Goal: Information Seeking & Learning: Learn about a topic

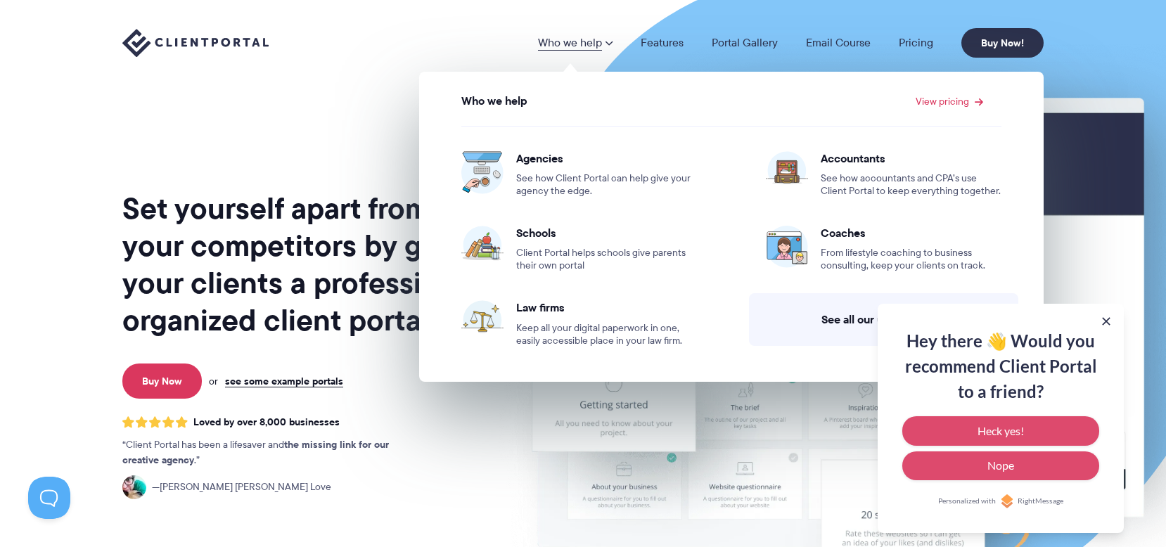
click at [381, 37] on div "Who we help Who we help View pricing Agencies See how Client Portal can help gi…" at bounding box center [582, 43] width 921 height 30
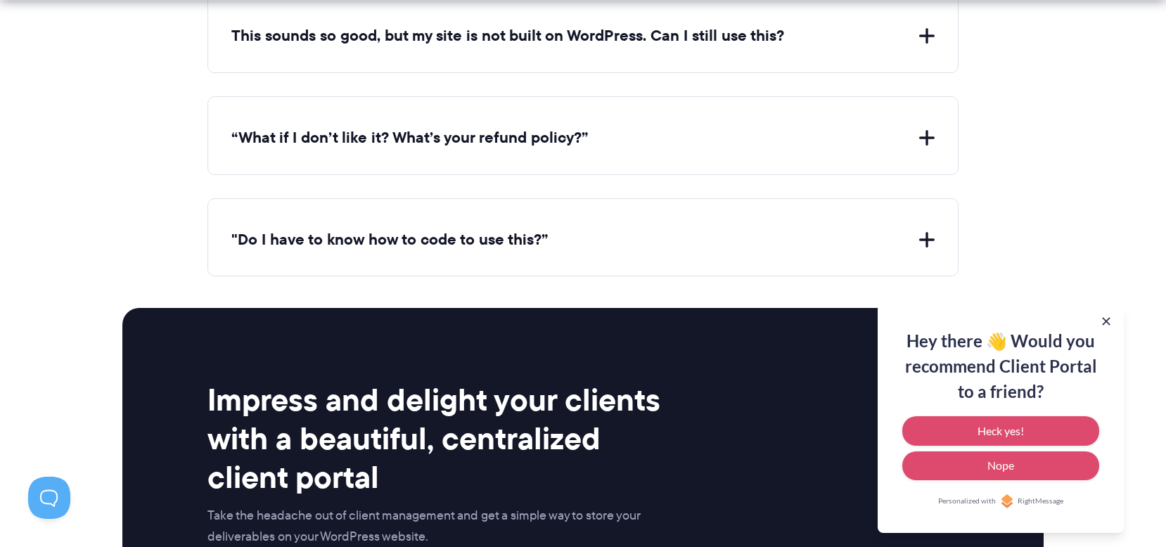
scroll to position [5908, 0]
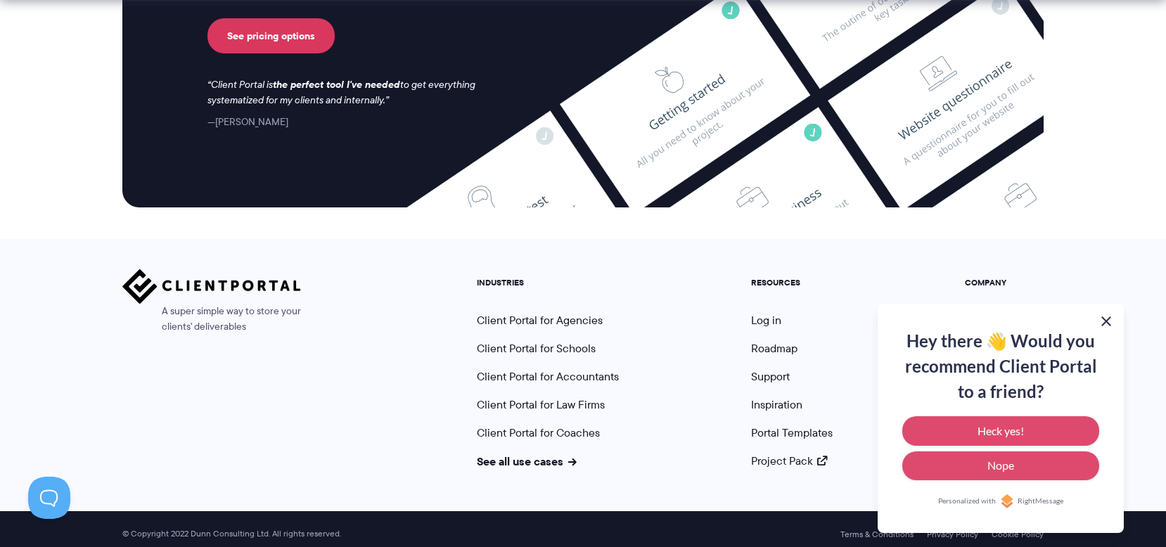
click at [1108, 326] on button at bounding box center [1106, 321] width 17 height 17
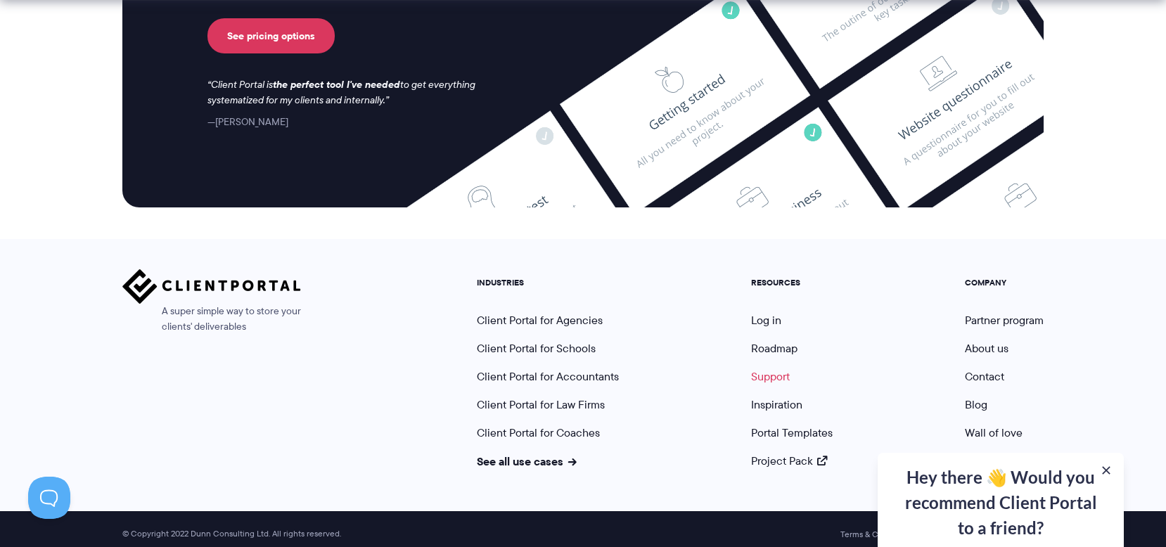
click at [781, 369] on link "Support" at bounding box center [770, 377] width 39 height 16
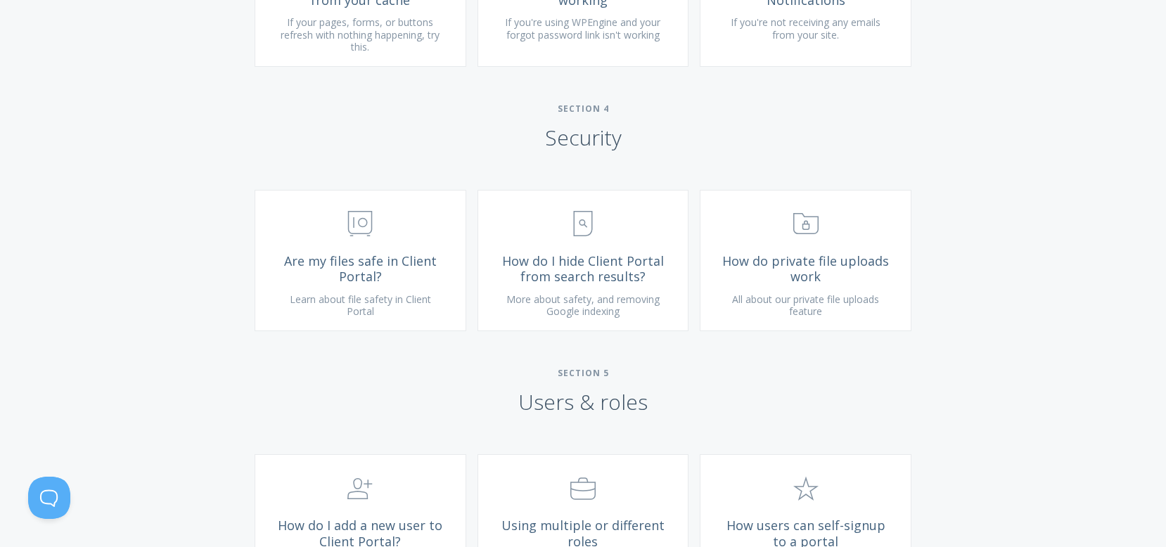
scroll to position [1831, 0]
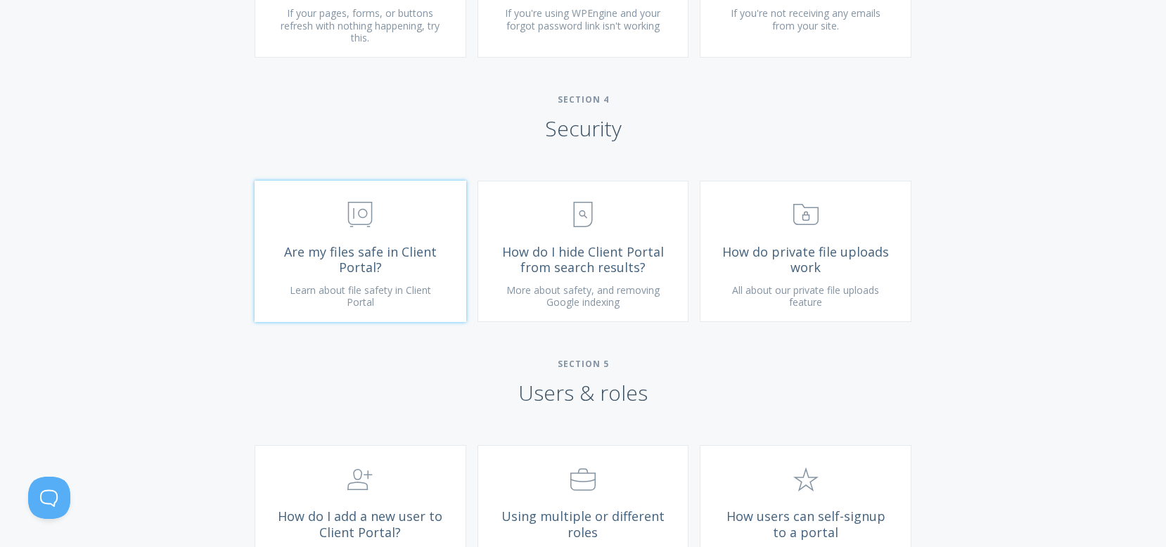
click at [345, 237] on span ".st0{fill:none;stroke:#000000;stroke-width:2;stroke-miterlimit:10;} Financial" at bounding box center [360, 215] width 168 height 43
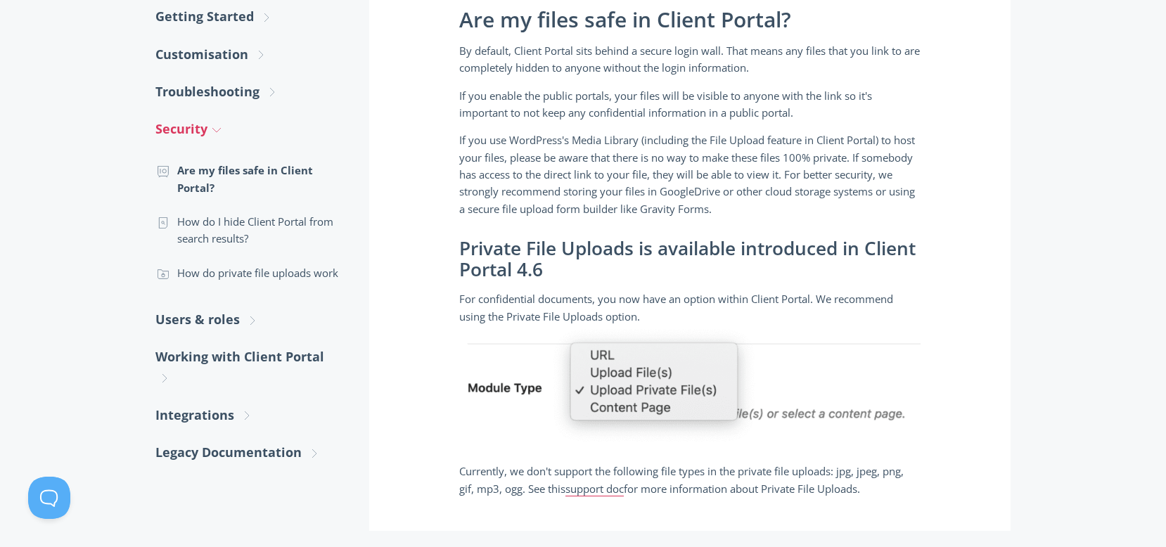
scroll to position [316, 0]
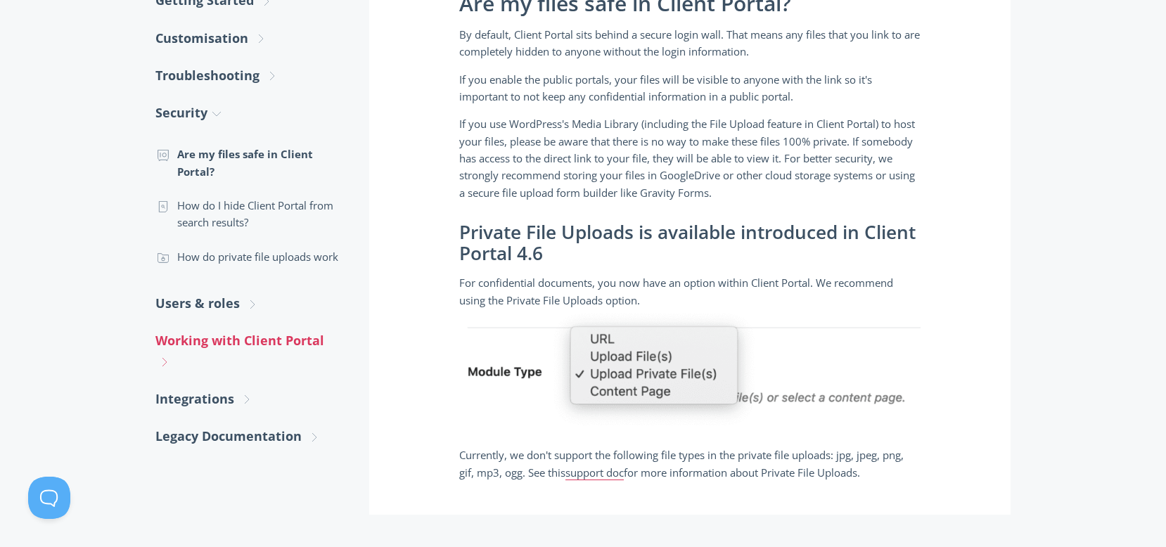
click at [167, 358] on icon ".st0{fill:none;stroke:#000000;stroke-width:2;stroke-miterlimit:10;} Untitled-27" at bounding box center [164, 362] width 13 height 13
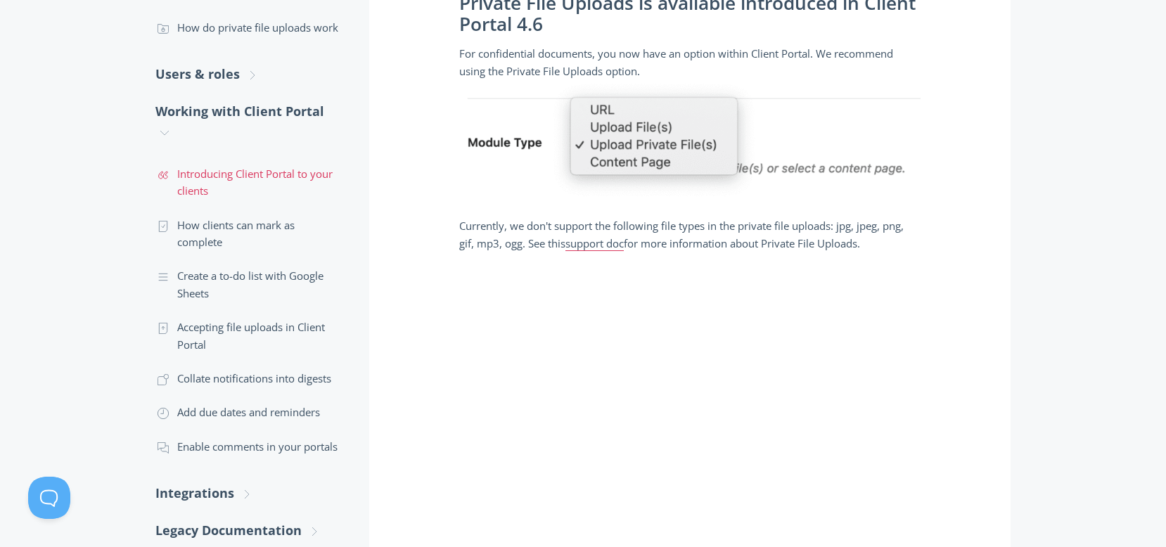
scroll to position [553, 0]
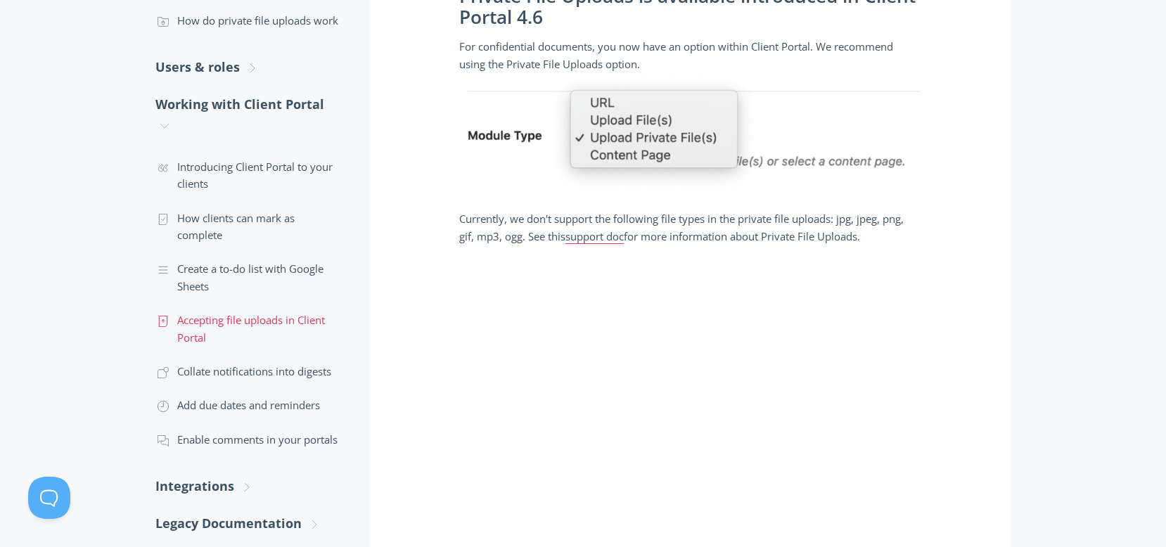
click at [209, 312] on link ".st0{fill:none;stroke:#000000;stroke-width:2;stroke-miterlimit:10;} Untitled-15…" at bounding box center [248, 328] width 186 height 51
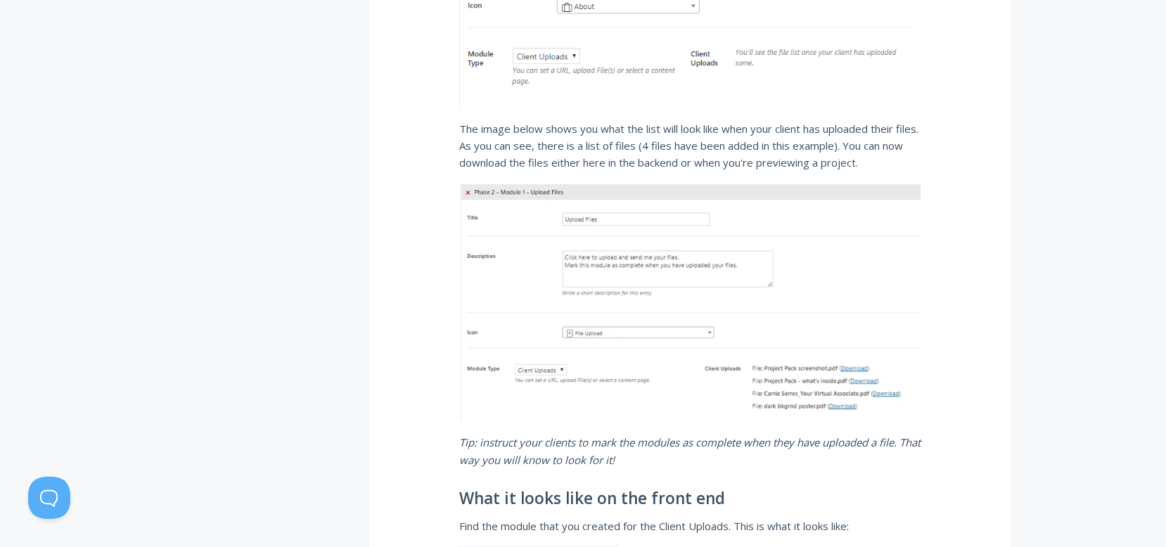
scroll to position [952, 0]
